Goal: Task Accomplishment & Management: Manage account settings

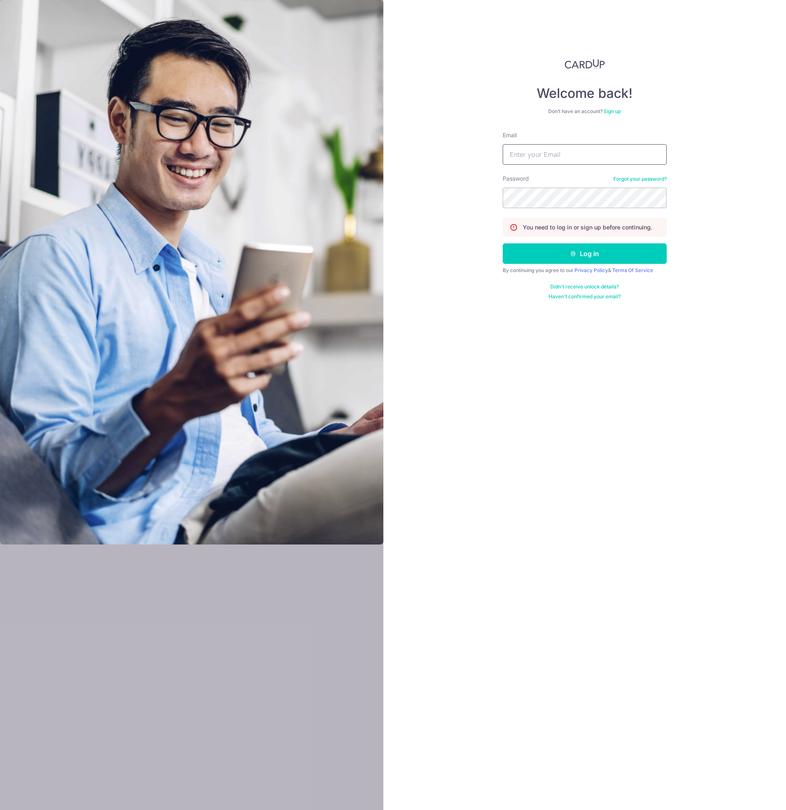
click at [565, 159] on input "Email" at bounding box center [585, 154] width 164 height 20
type input "[PERSON_NAME][EMAIL_ADDRESS][DOMAIN_NAME]"
click at [503, 243] on button "Log in" at bounding box center [585, 253] width 164 height 20
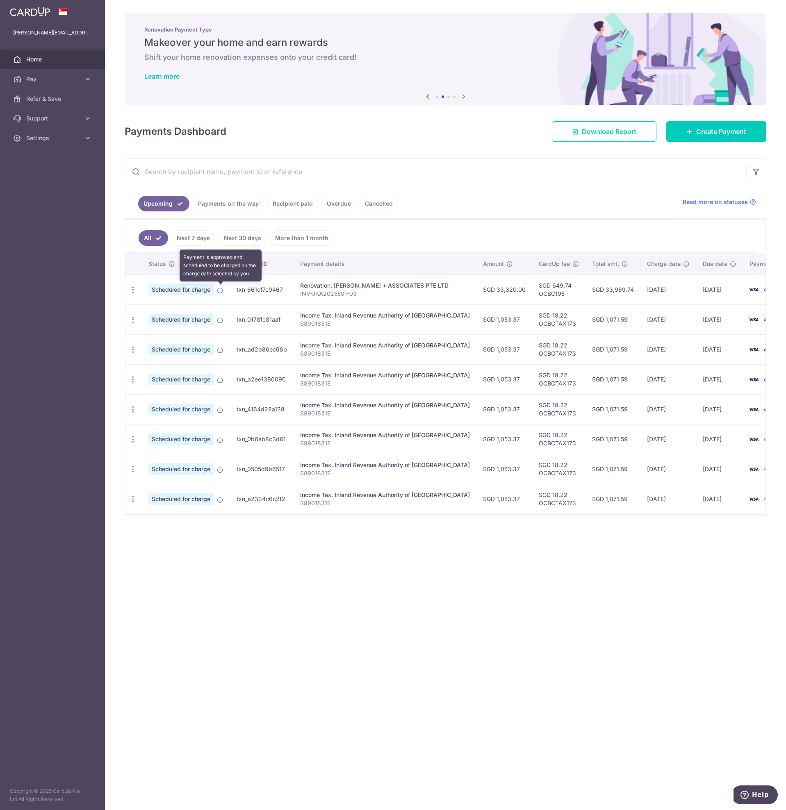
click at [221, 290] on icon at bounding box center [220, 290] width 7 height 7
